Goal: Contribute content: Add original content to the website for others to see

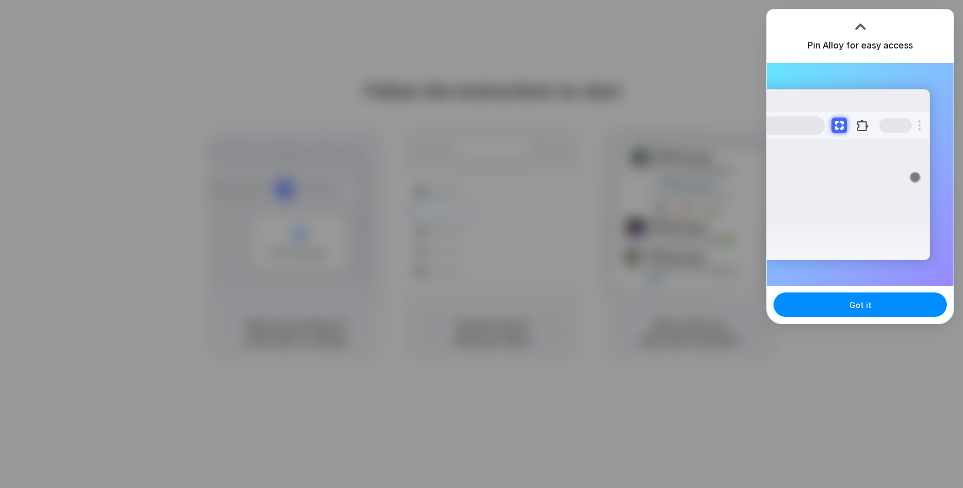
click at [904, 30] on div "Pin Alloy for easy access" at bounding box center [860, 36] width 187 height 54
click at [892, 320] on div "Got it" at bounding box center [860, 305] width 187 height 38
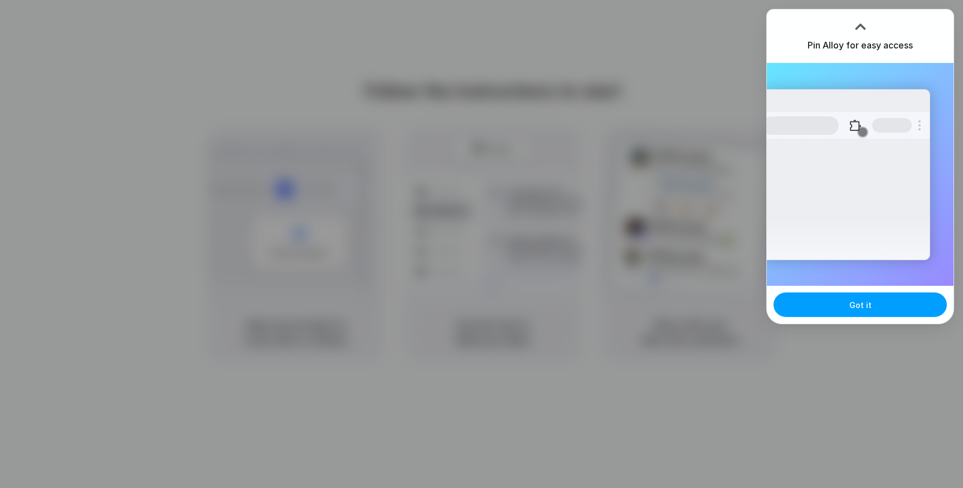
click at [892, 310] on button "Got it" at bounding box center [860, 305] width 173 height 25
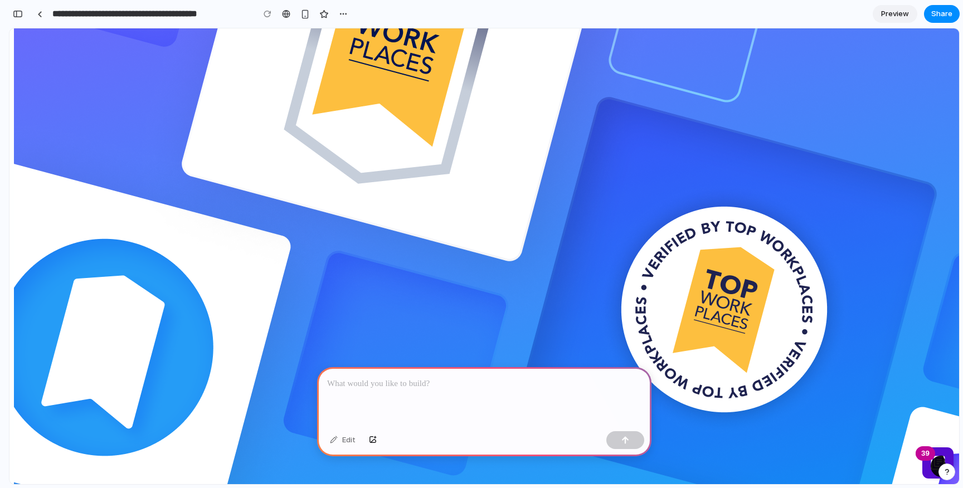
scroll to position [458, 0]
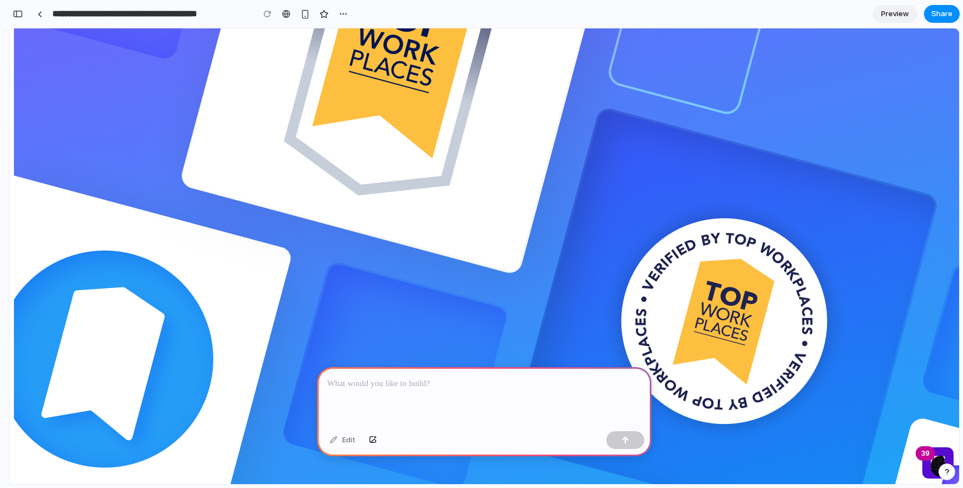
click at [433, 381] on p at bounding box center [484, 383] width 314 height 13
click at [387, 395] on div at bounding box center [484, 397] width 334 height 60
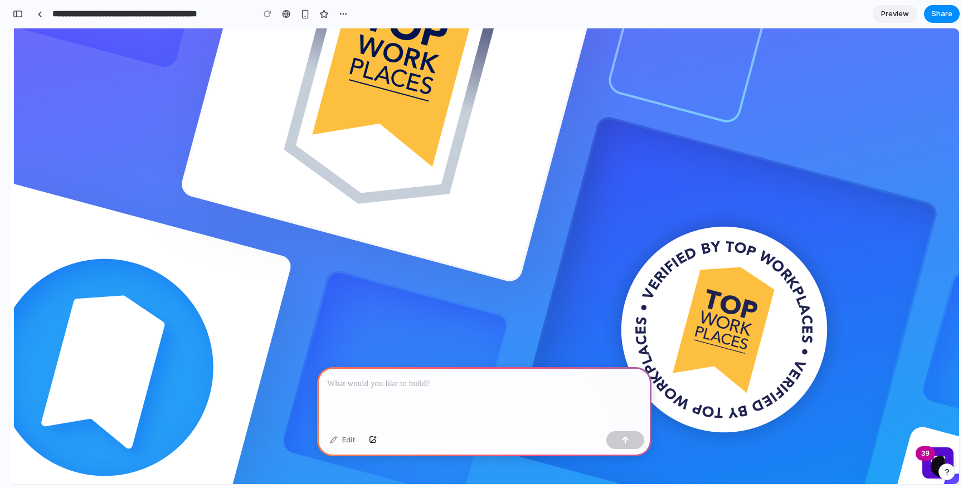
scroll to position [450, 0]
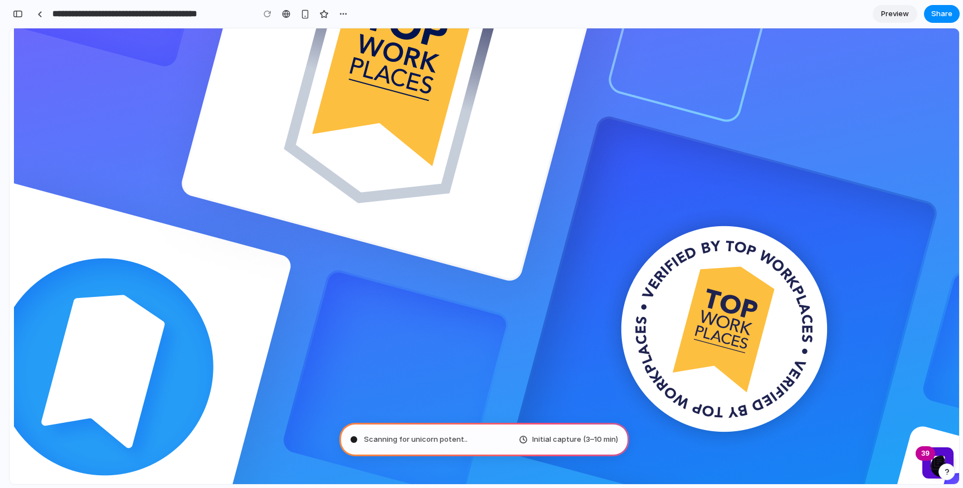
type input "**********"
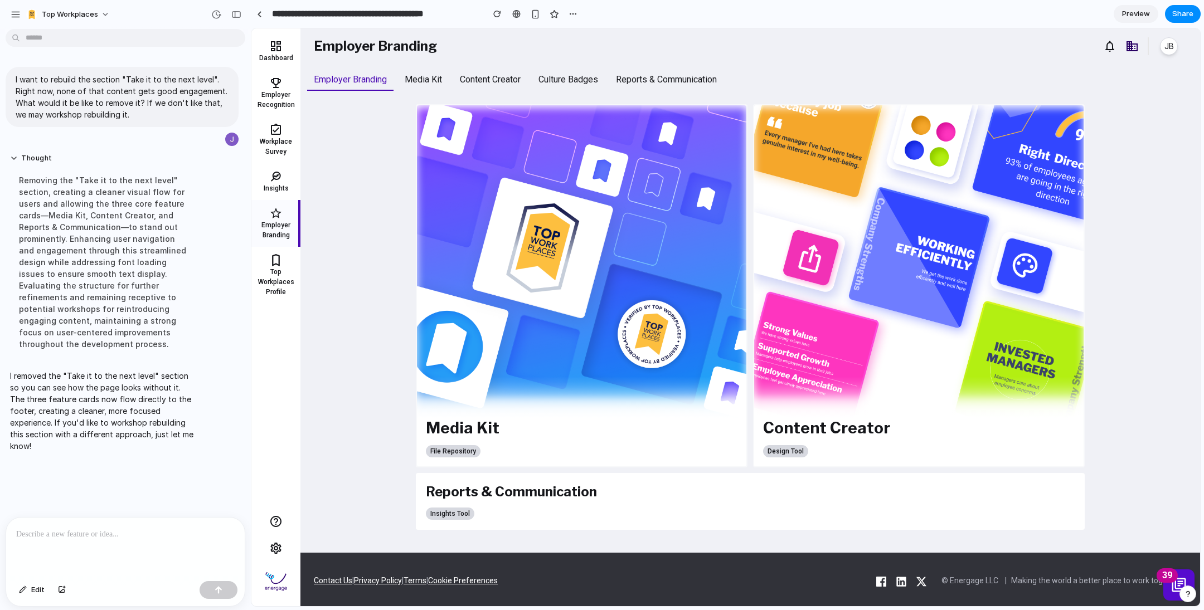
scroll to position [0, 0]
